Goal: Check status: Check status

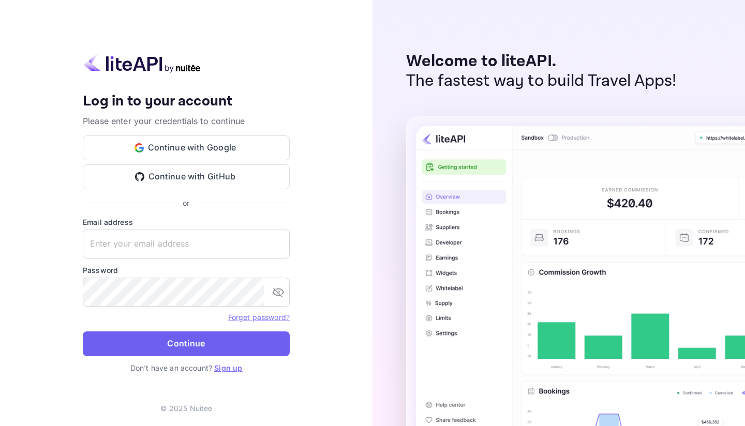
type input "[EMAIL_ADDRESS][DOMAIN_NAME]"
click at [187, 355] on button "Continue" at bounding box center [186, 344] width 207 height 25
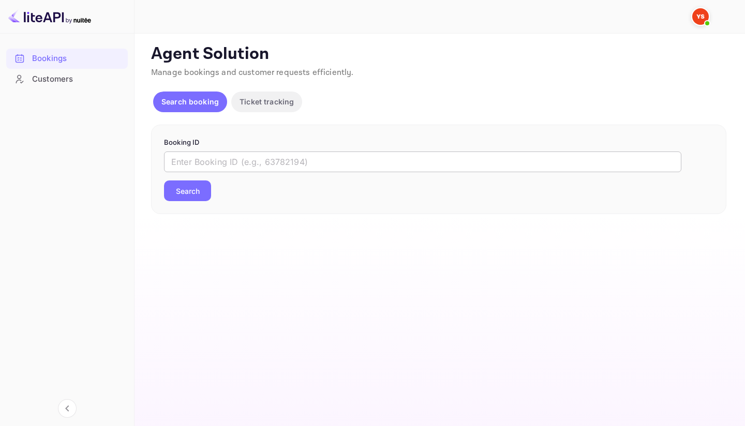
click at [264, 157] on input "text" at bounding box center [422, 162] width 517 height 21
paste input "9782316"
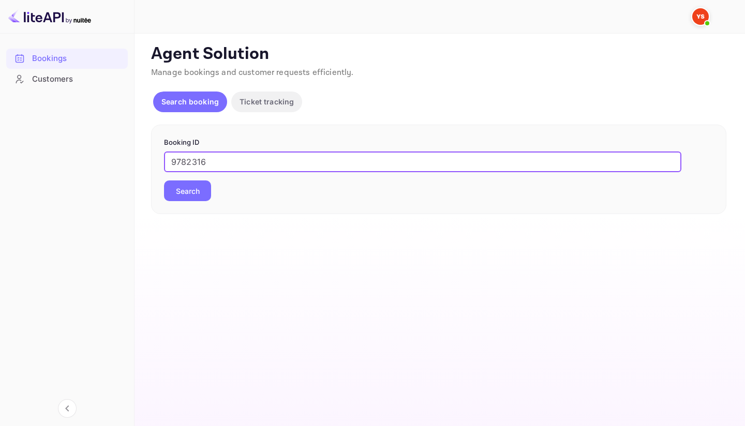
type input "9782316"
click at [164, 181] on button "Search" at bounding box center [187, 191] width 47 height 21
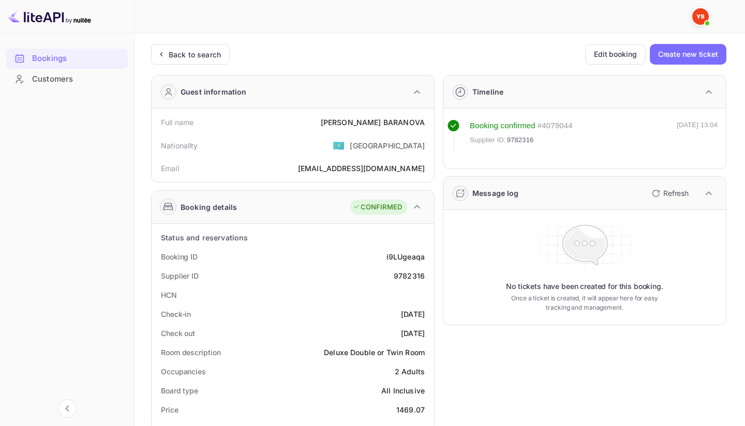
click at [411, 214] on div "CONFIRMED" at bounding box center [388, 208] width 76 height 26
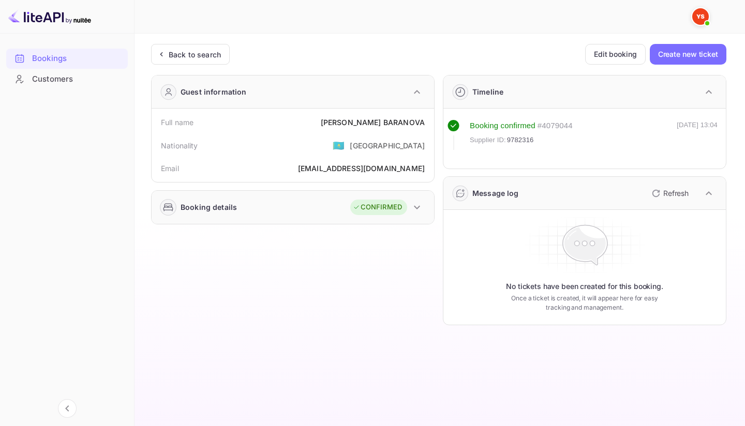
click at [411, 214] on button "button" at bounding box center [417, 208] width 18 height 18
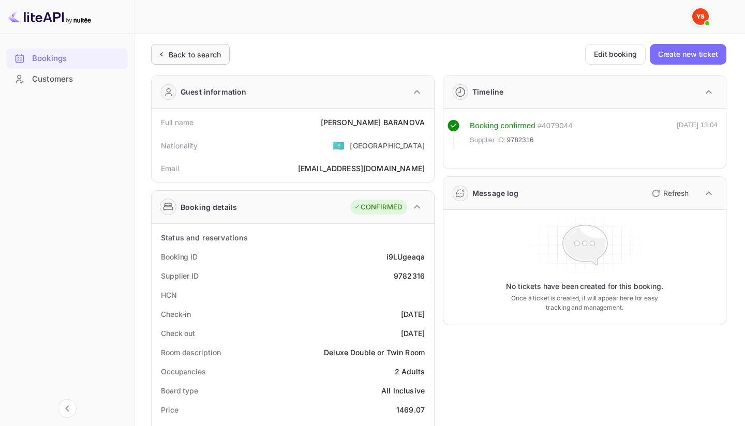
click at [211, 48] on div "Back to search" at bounding box center [190, 54] width 79 height 21
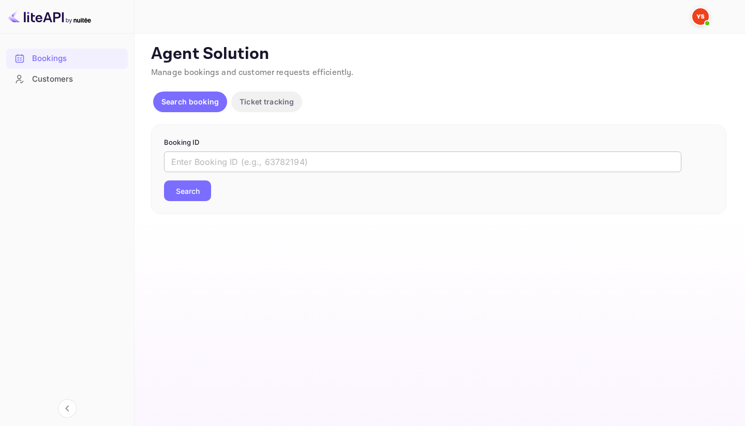
click at [246, 164] on input "text" at bounding box center [422, 162] width 517 height 21
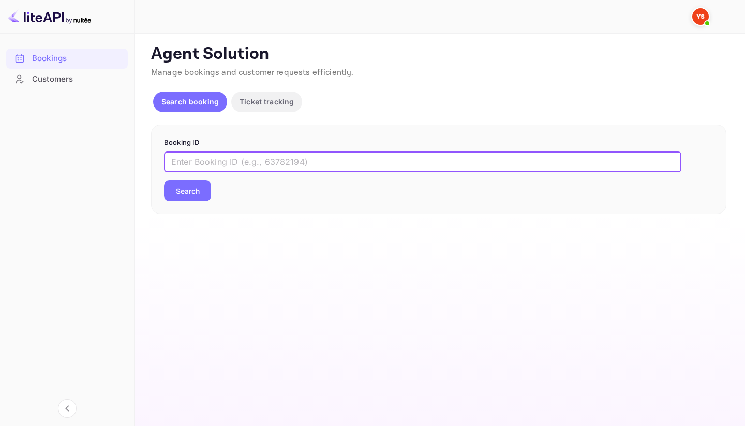
paste input "9058146"
type input "9058146"
click at [187, 186] on button "Search" at bounding box center [187, 191] width 47 height 21
